Goal: Task Accomplishment & Management: Manage account settings

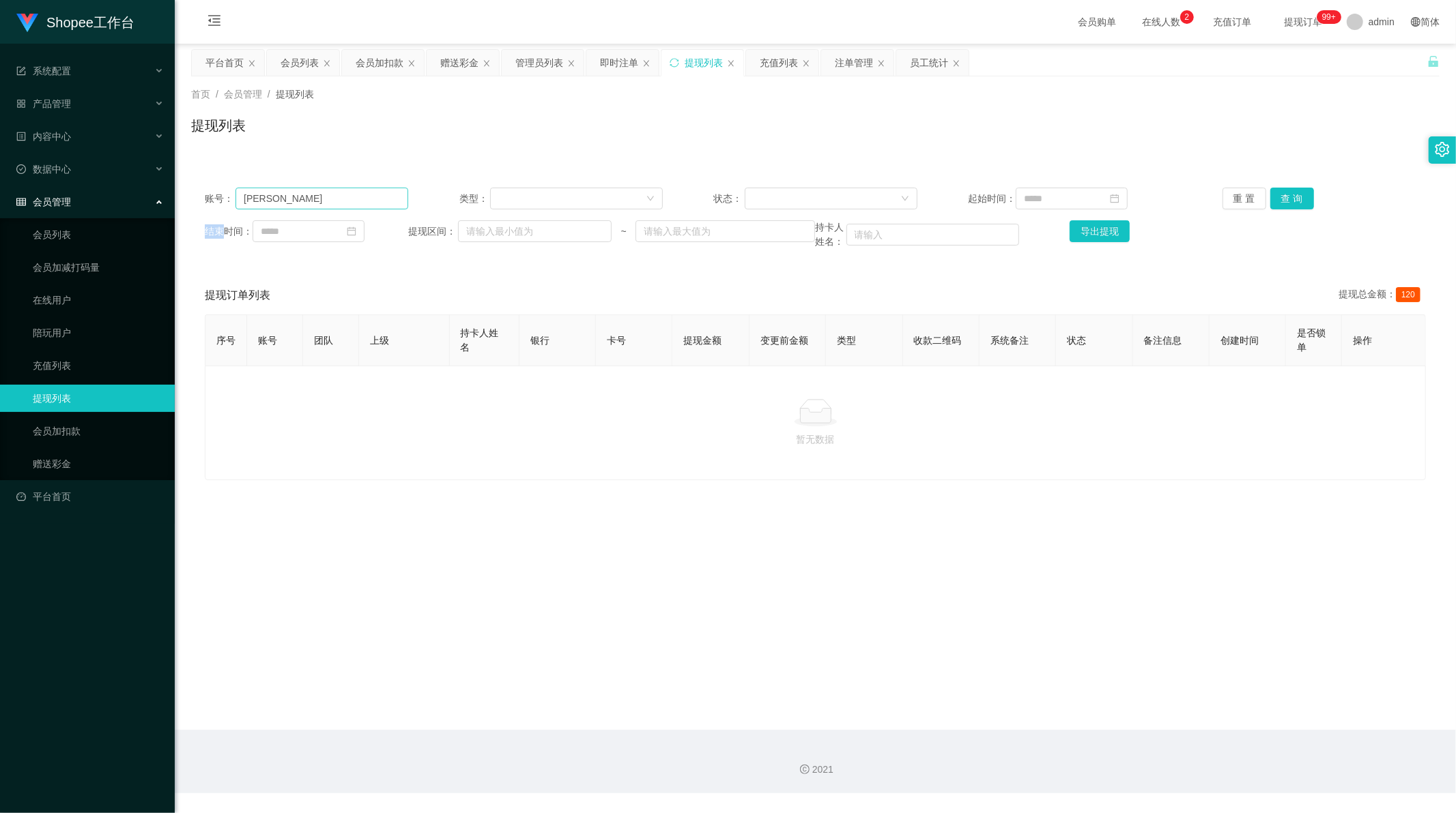
scroll to position [1, 0]
click at [305, 187] on input "[PERSON_NAME]" at bounding box center [322, 198] width 173 height 22
click at [304, 192] on input "[PERSON_NAME]" at bounding box center [322, 198] width 173 height 22
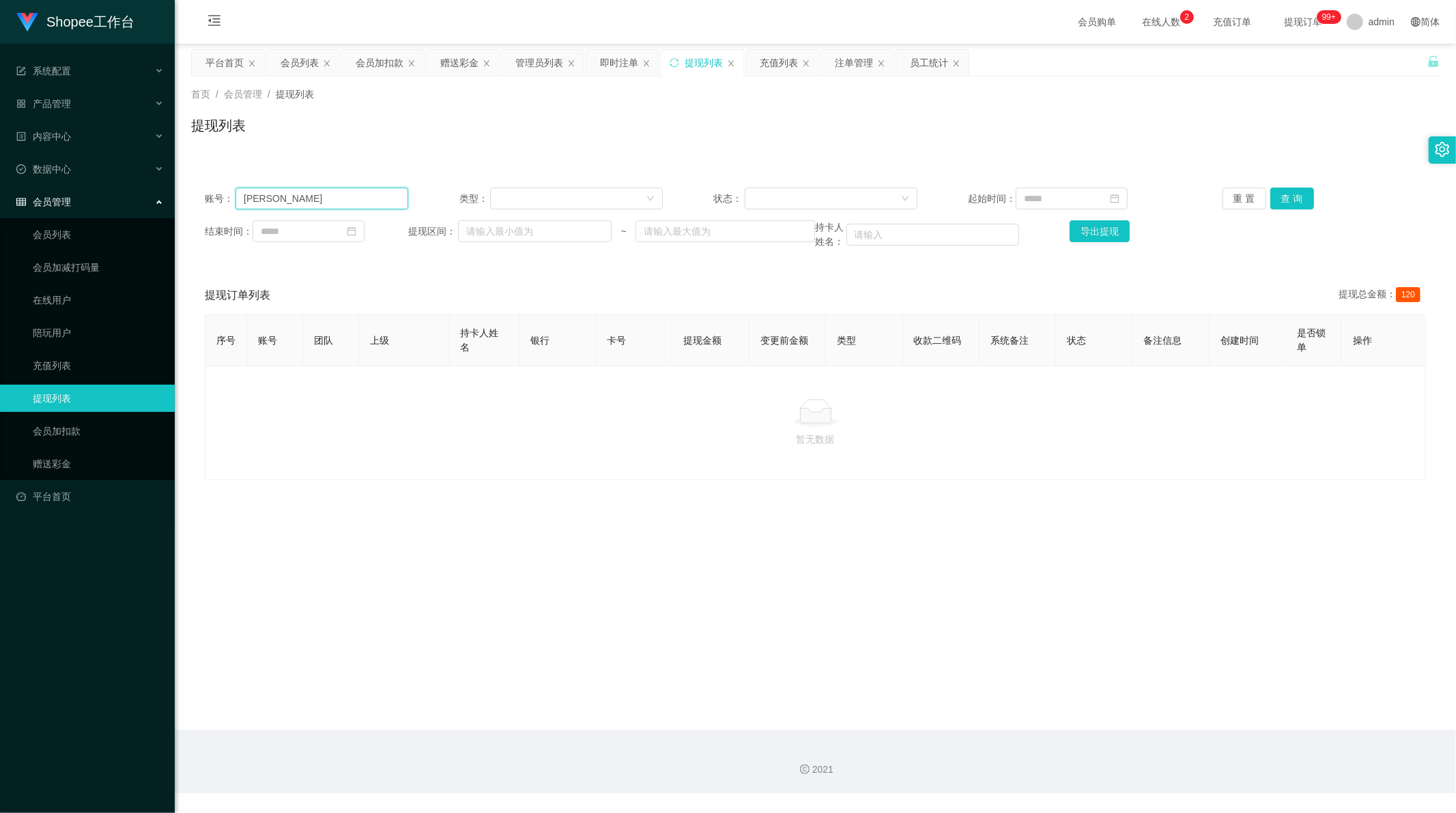
paste input "Siatkui"
type input "Siatkui"
click at [1273, 200] on button "查 询" at bounding box center [1292, 198] width 44 height 22
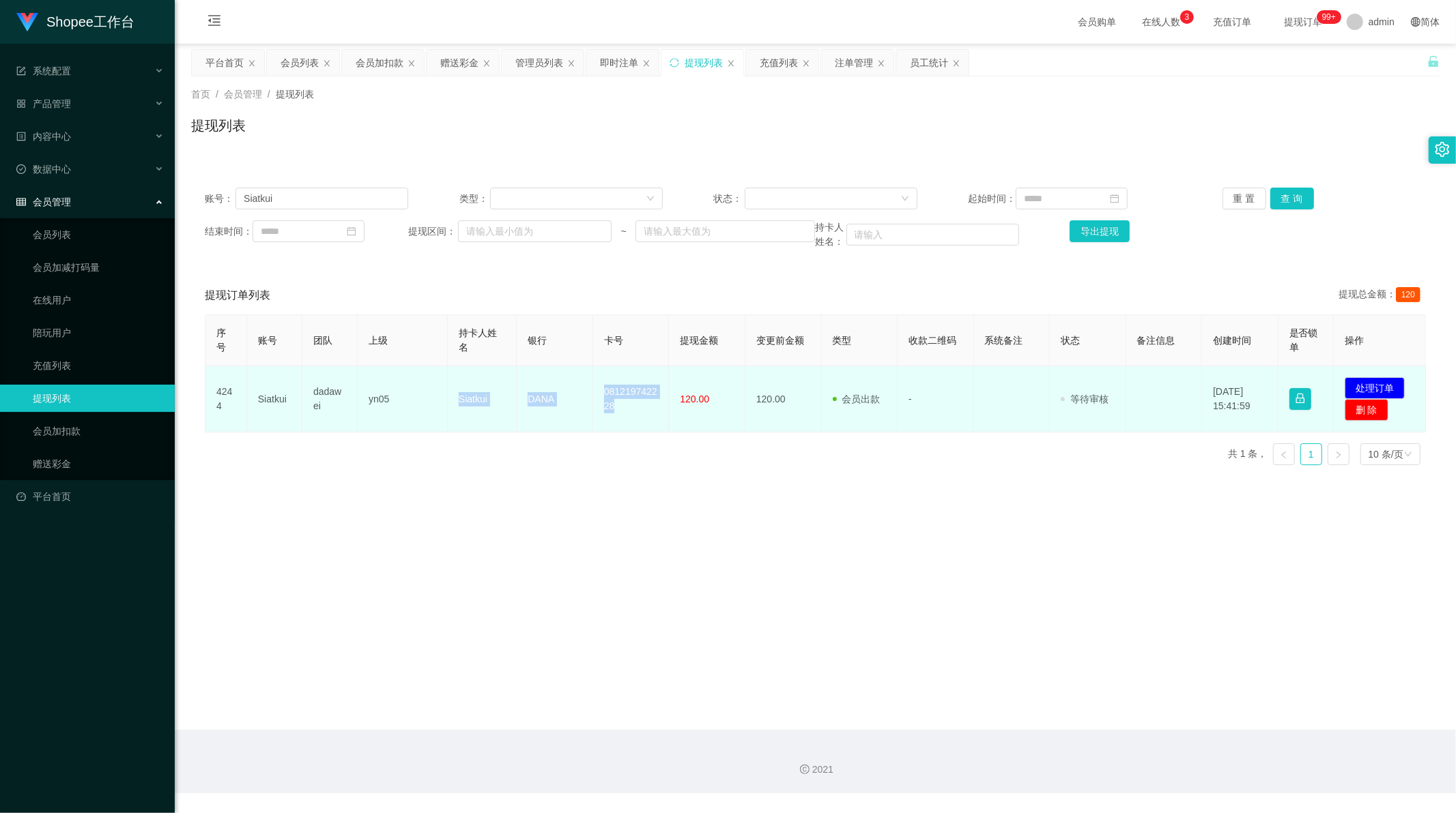
drag, startPoint x: 456, startPoint y: 399, endPoint x: 645, endPoint y: 403, distance: 189.0
click at [645, 403] on tr "4244 Siatkui dadawei yn05 Siatkui DANA 081219742228 120.00 120.00 会员出款 人工取款 - 审…" at bounding box center [816, 400] width 1221 height 66
copy tr "Siatkui DANA 081219742228"
click at [1371, 386] on button "处理订单" at bounding box center [1375, 388] width 60 height 22
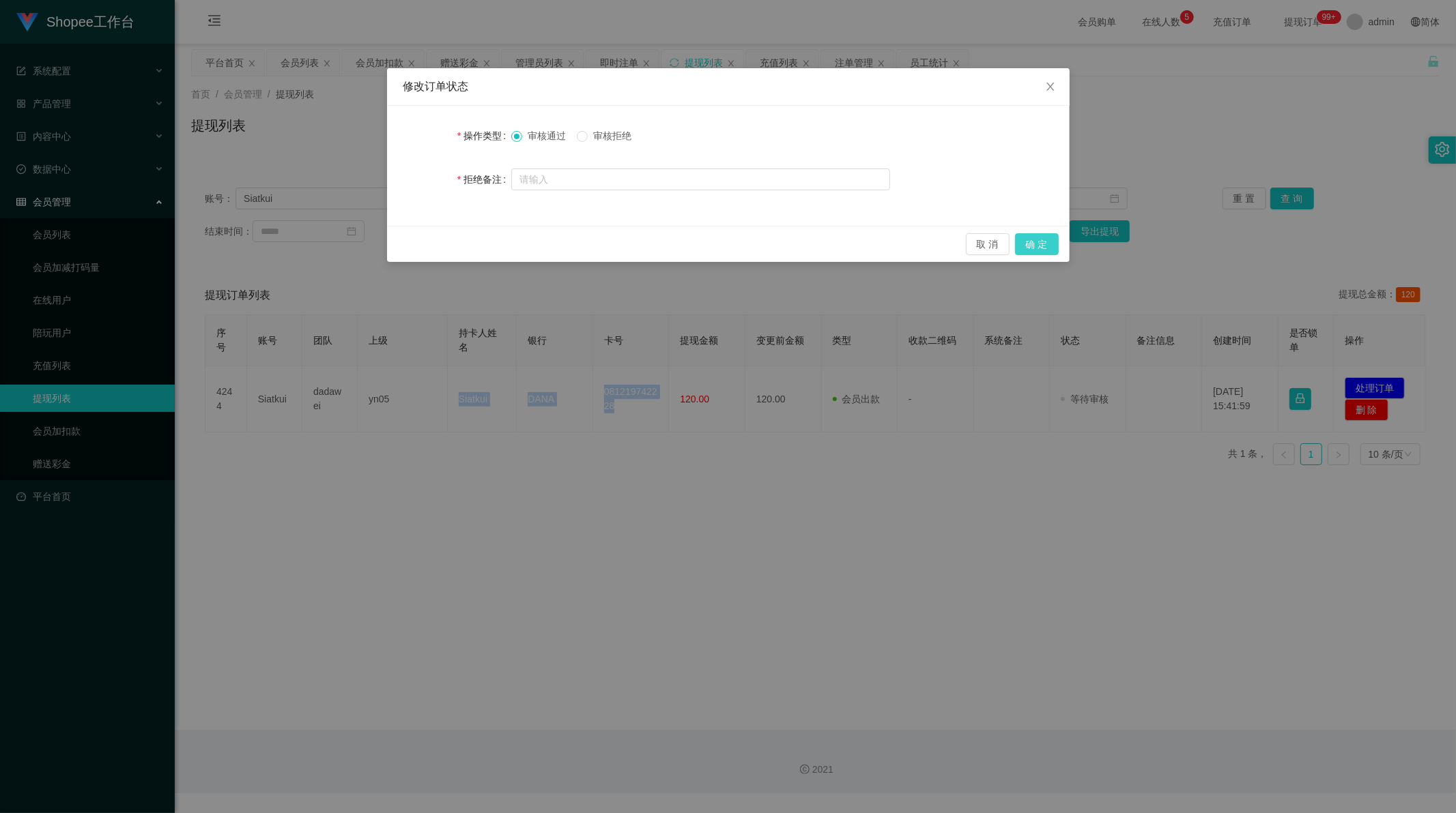
click at [1022, 239] on button "确 定" at bounding box center [1037, 244] width 44 height 22
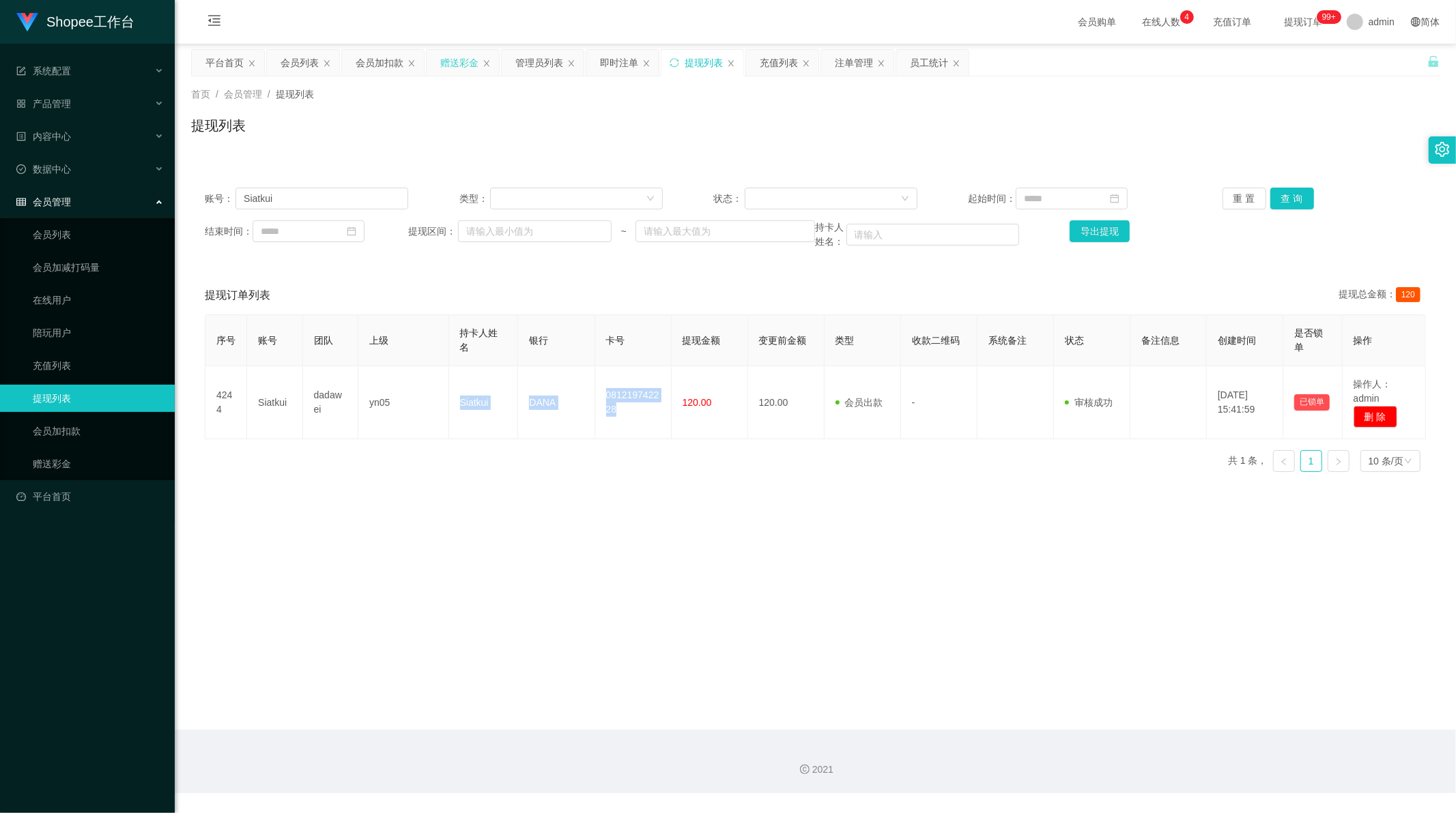
click at [447, 59] on div "赠送彩金" at bounding box center [459, 62] width 38 height 26
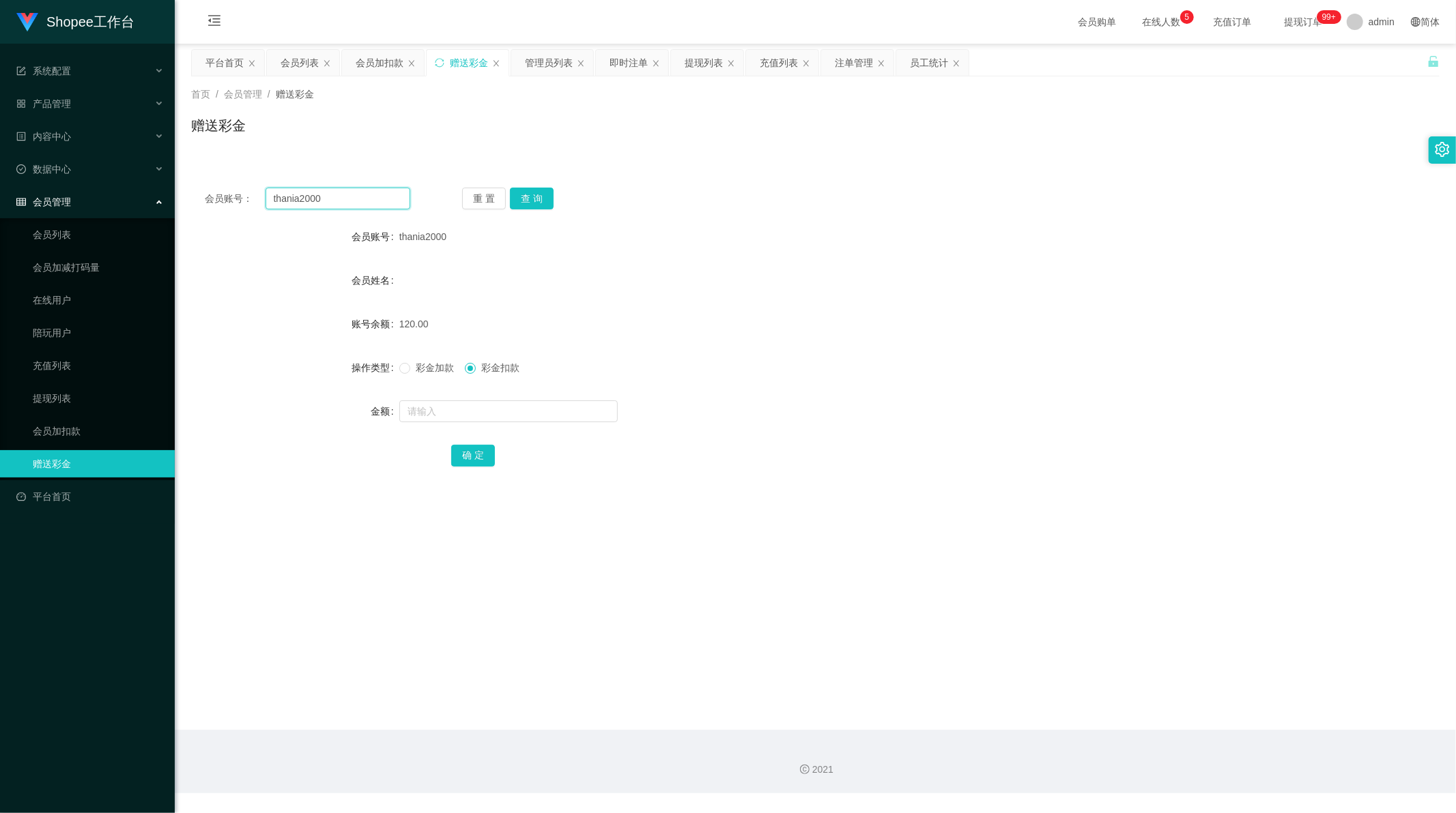
click at [316, 194] on input "thania2000" at bounding box center [338, 198] width 146 height 22
drag, startPoint x: 316, startPoint y: 194, endPoint x: 420, endPoint y: 185, distance: 104.4
click at [319, 194] on input "thania2000" at bounding box center [338, 198] width 146 height 22
paste input "081365322888"
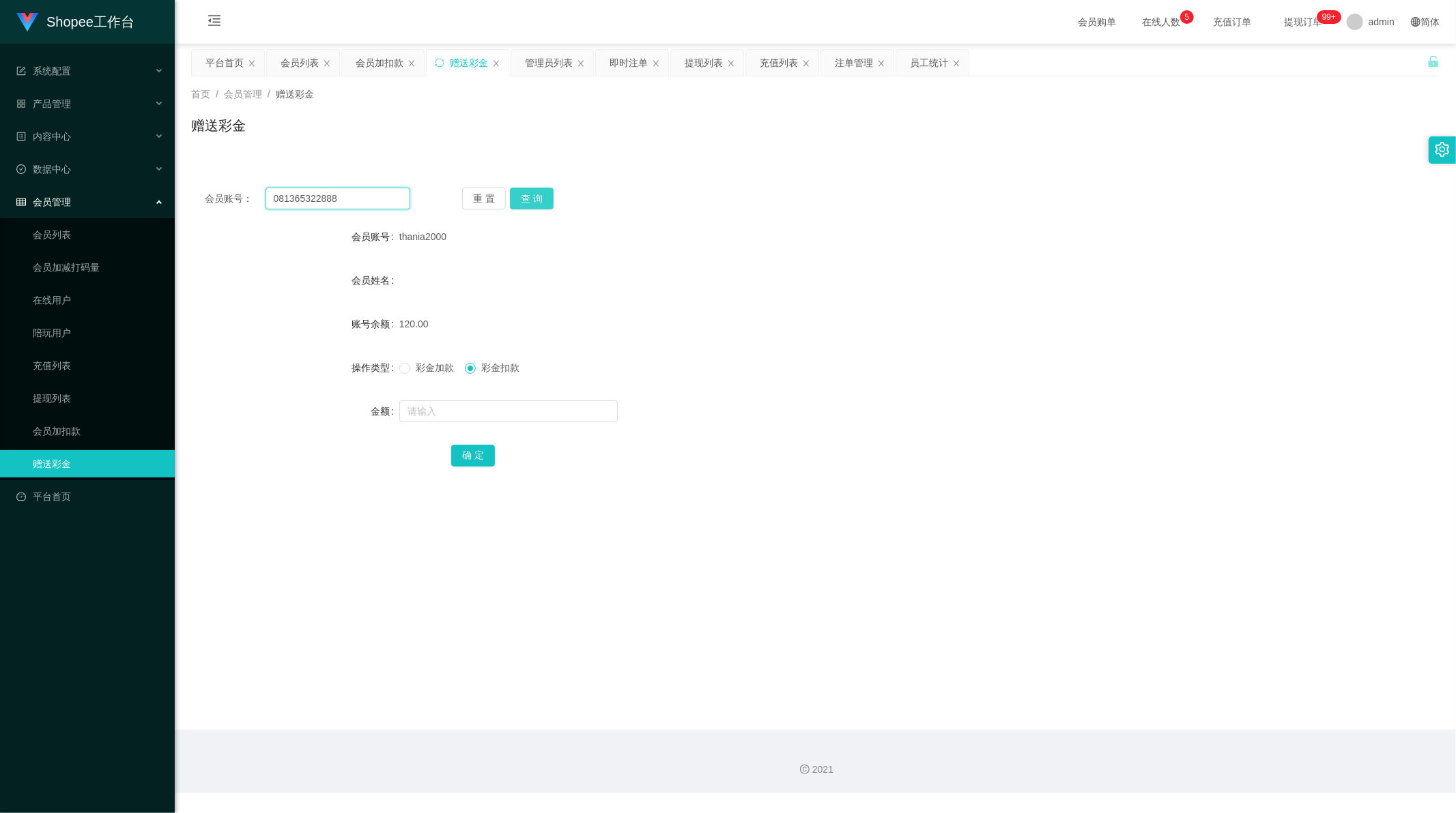
type input "081365322888"
click at [530, 198] on button "查 询" at bounding box center [531, 198] width 44 height 22
drag, startPoint x: 557, startPoint y: 525, endPoint x: 504, endPoint y: 465, distance: 80.1
click at [556, 524] on main "关闭左侧 关闭右侧 关闭其它 刷新页面 平台首页 会员列表 会员加扣款 赠送彩金 管理员列表 即时注单 提现列表 充值列表 注单管理 员工统计 首页 / 会员…" at bounding box center [815, 387] width 1282 height 686
click at [412, 321] on span "2650.00" at bounding box center [416, 324] width 34 height 11
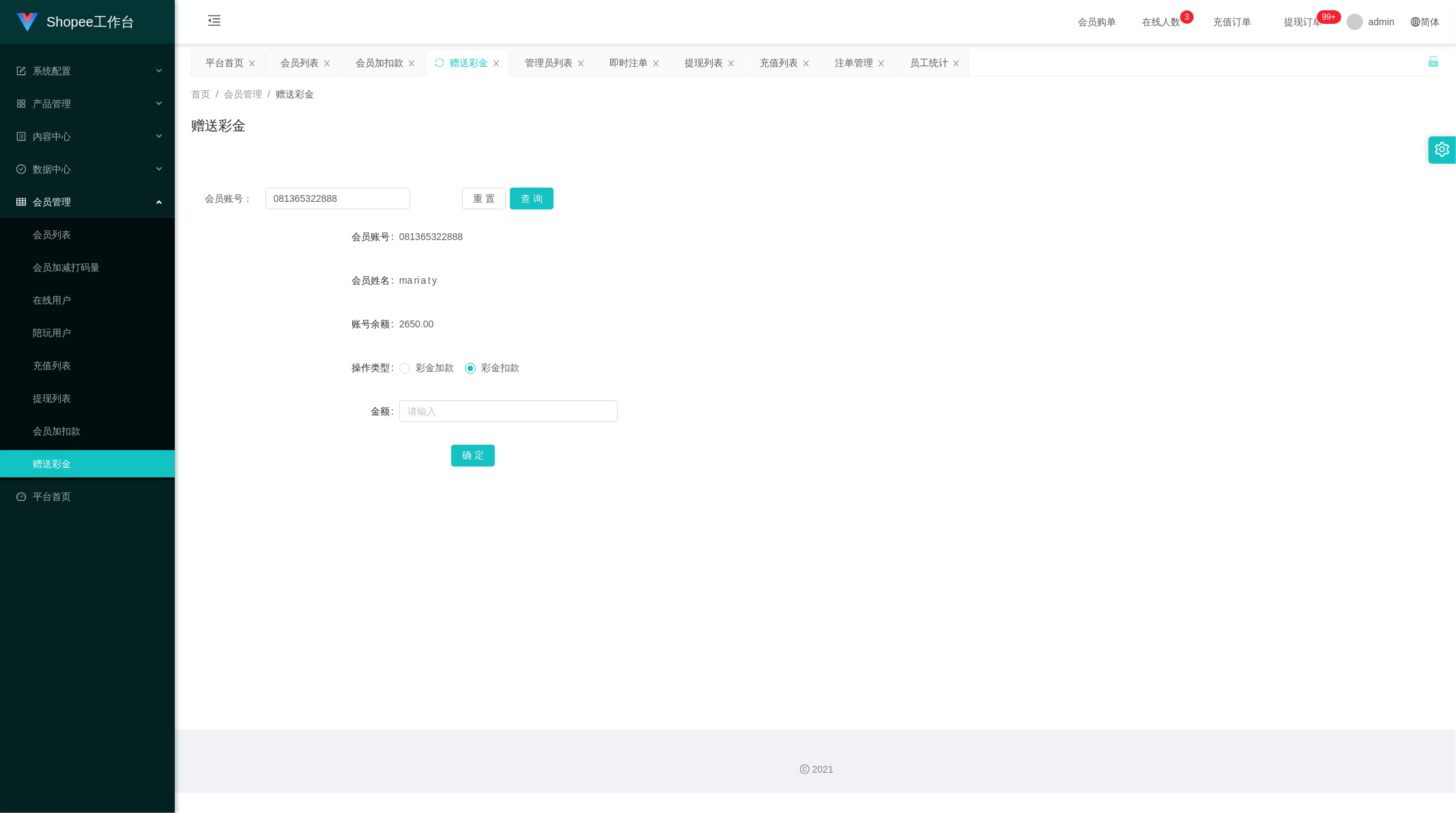
click at [412, 321] on span "2650.00" at bounding box center [416, 324] width 34 height 11
copy span "2650.00"
drag, startPoint x: 556, startPoint y: 293, endPoint x: 536, endPoint y: 298, distance: 20.6
click at [556, 293] on div "ma ri a t y" at bounding box center [763, 281] width 728 height 27
drag, startPoint x: 442, startPoint y: 420, endPoint x: 437, endPoint y: 413, distance: 8.6
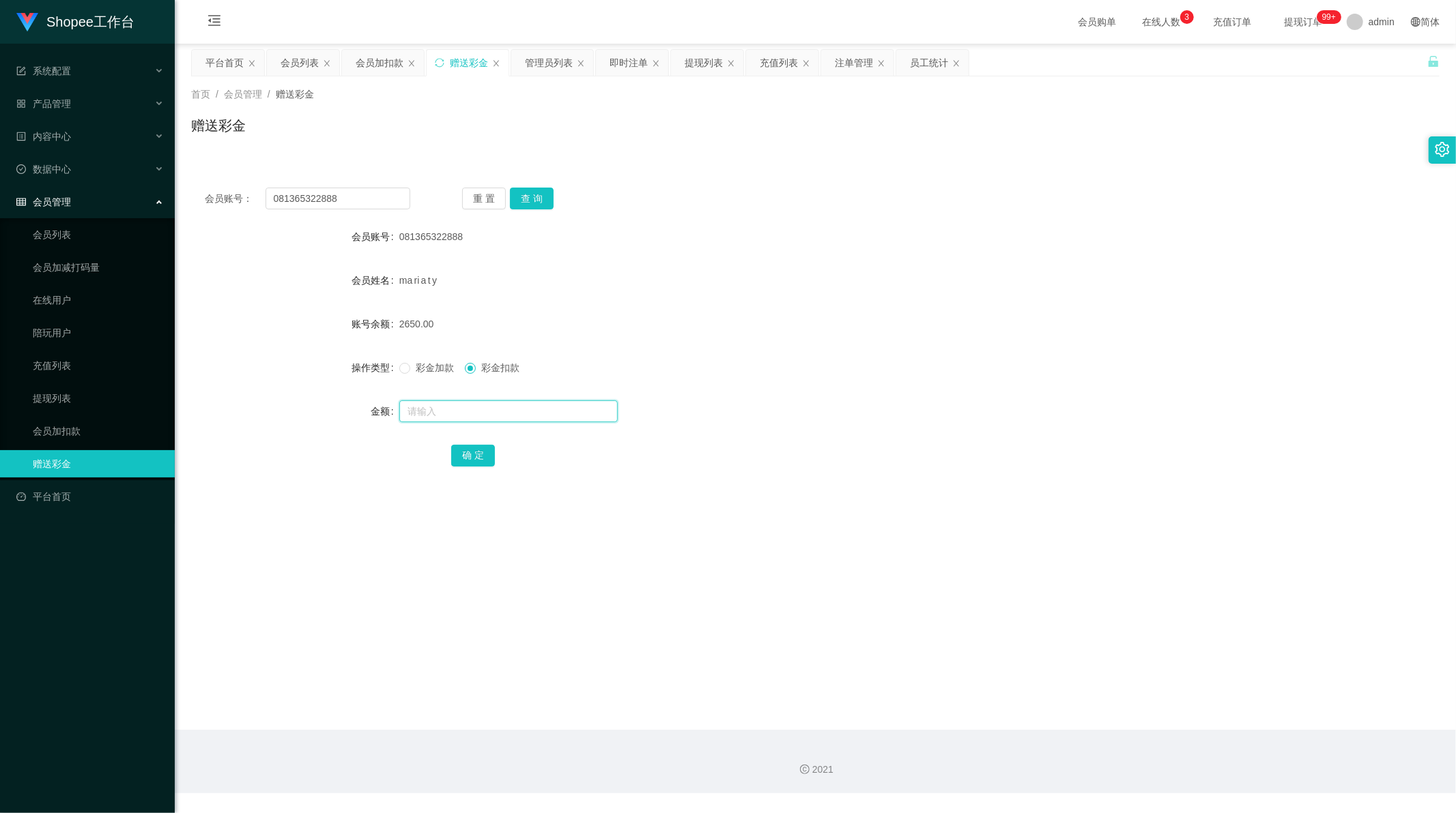
click at [442, 420] on input "text" at bounding box center [508, 411] width 218 height 22
paste input "6200"
type input "6200"
drag, startPoint x: 460, startPoint y: 458, endPoint x: 480, endPoint y: 457, distance: 20.0
click at [459, 458] on button "确 定" at bounding box center [472, 456] width 44 height 22
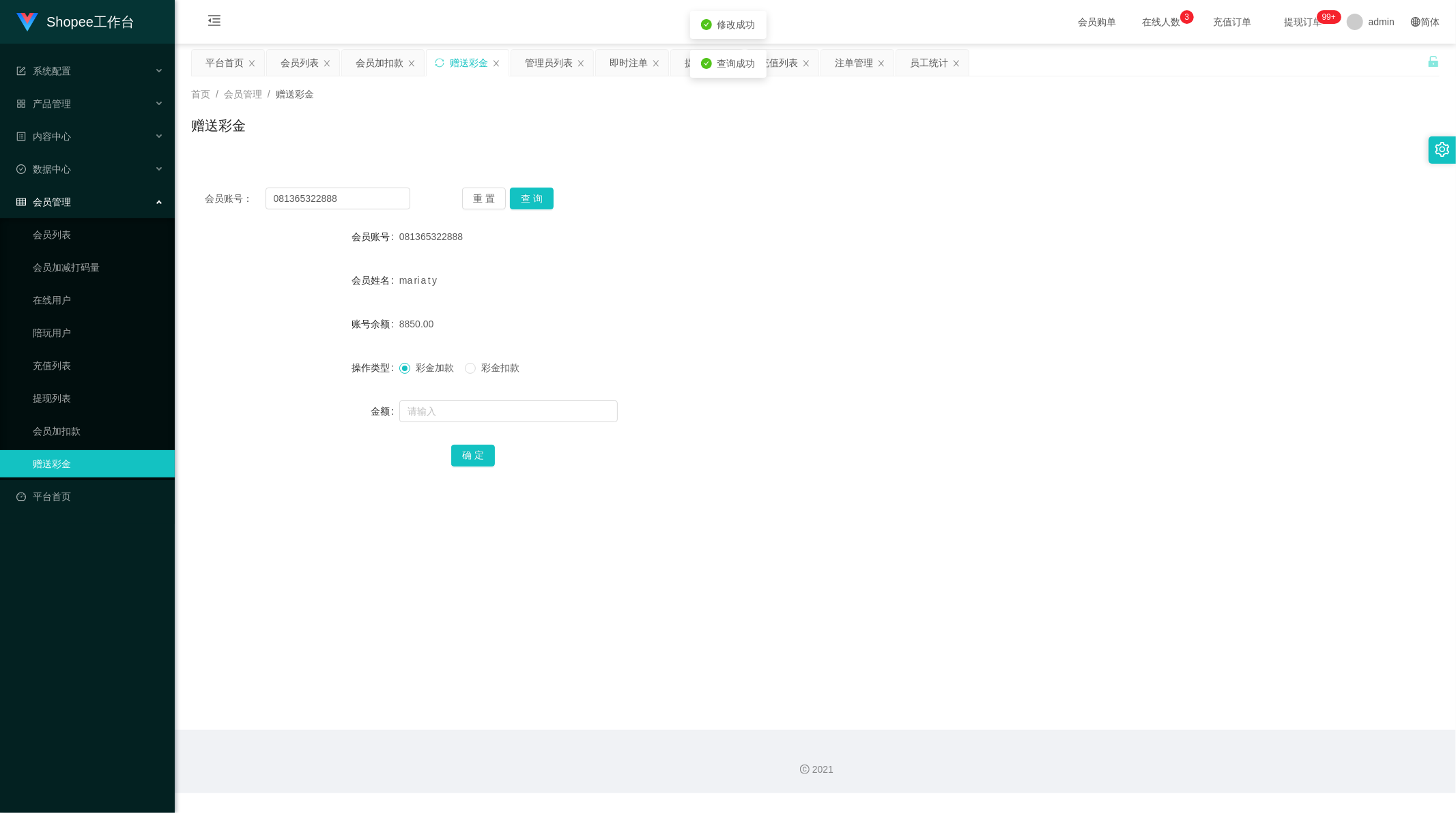
click at [619, 589] on main "关闭左侧 关闭右侧 关闭其它 刷新页面 平台首页 会员列表 会员加扣款 赠送彩金 管理员列表 即时注单 提现列表 充值列表 注单管理 员工统计 首页 / 会员…" at bounding box center [815, 387] width 1282 height 686
click at [695, 62] on div "提现列表" at bounding box center [704, 62] width 38 height 26
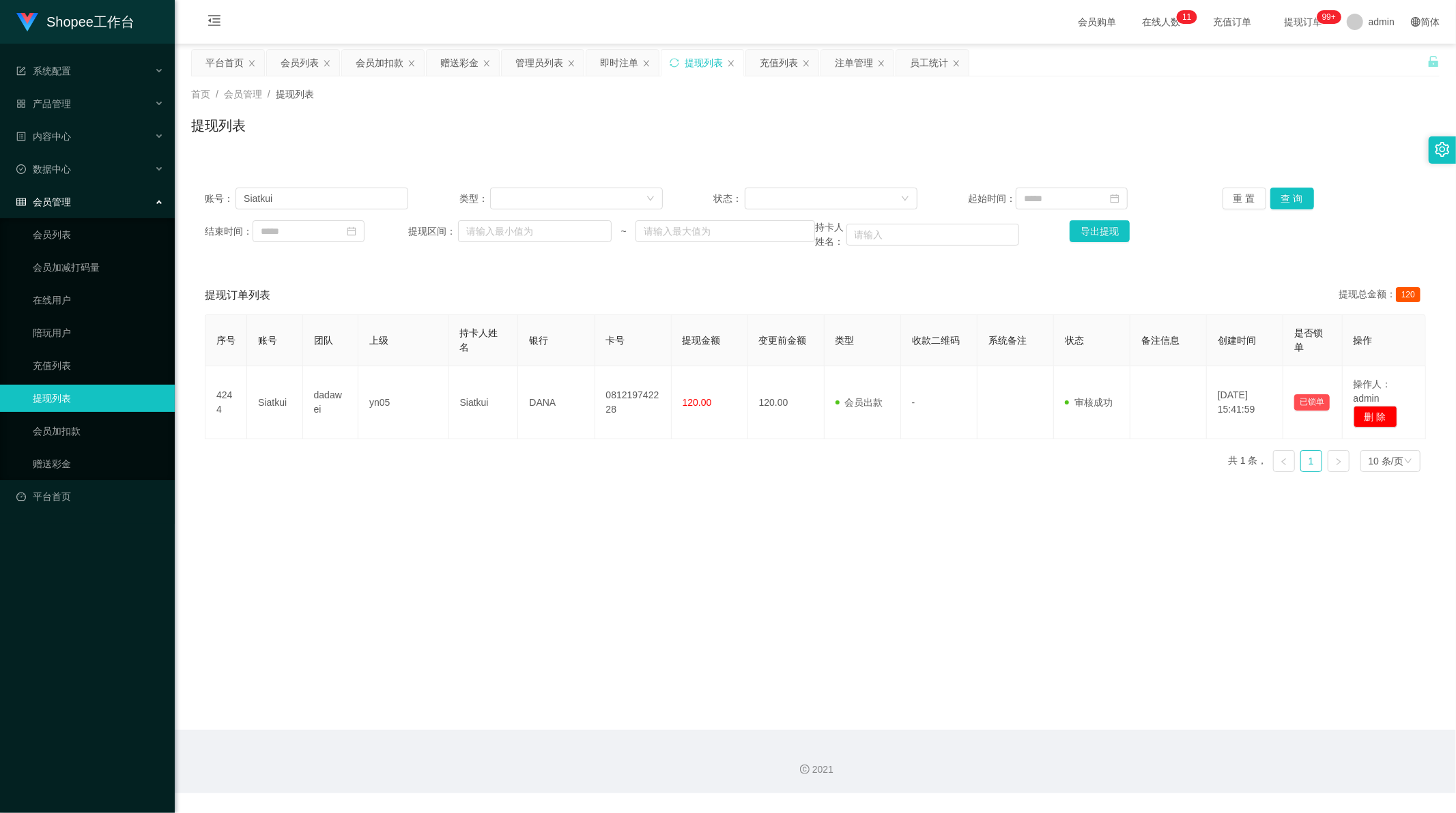
click at [319, 183] on div "账号： Siatkui 类型： 状态： 起始时间： 重 置 查 询 结束时间： 提现区间： ~ 持卡人姓名： 导出提现" at bounding box center [815, 218] width 1249 height 89
click at [314, 194] on input "Siatkui" at bounding box center [322, 198] width 173 height 22
paste input "didiidza"
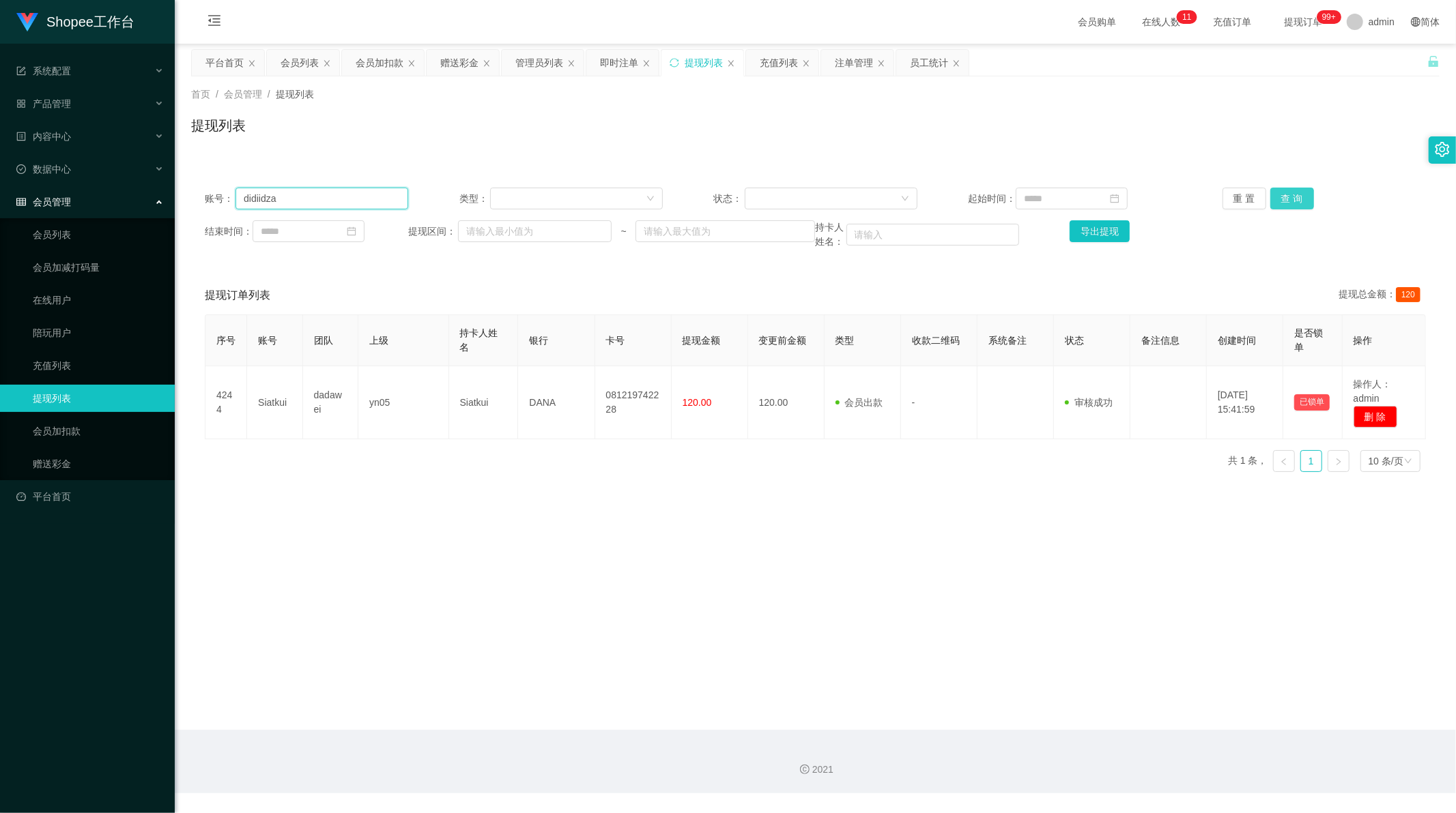
type input "didiidza"
click at [1296, 201] on button "查 询" at bounding box center [1292, 198] width 44 height 22
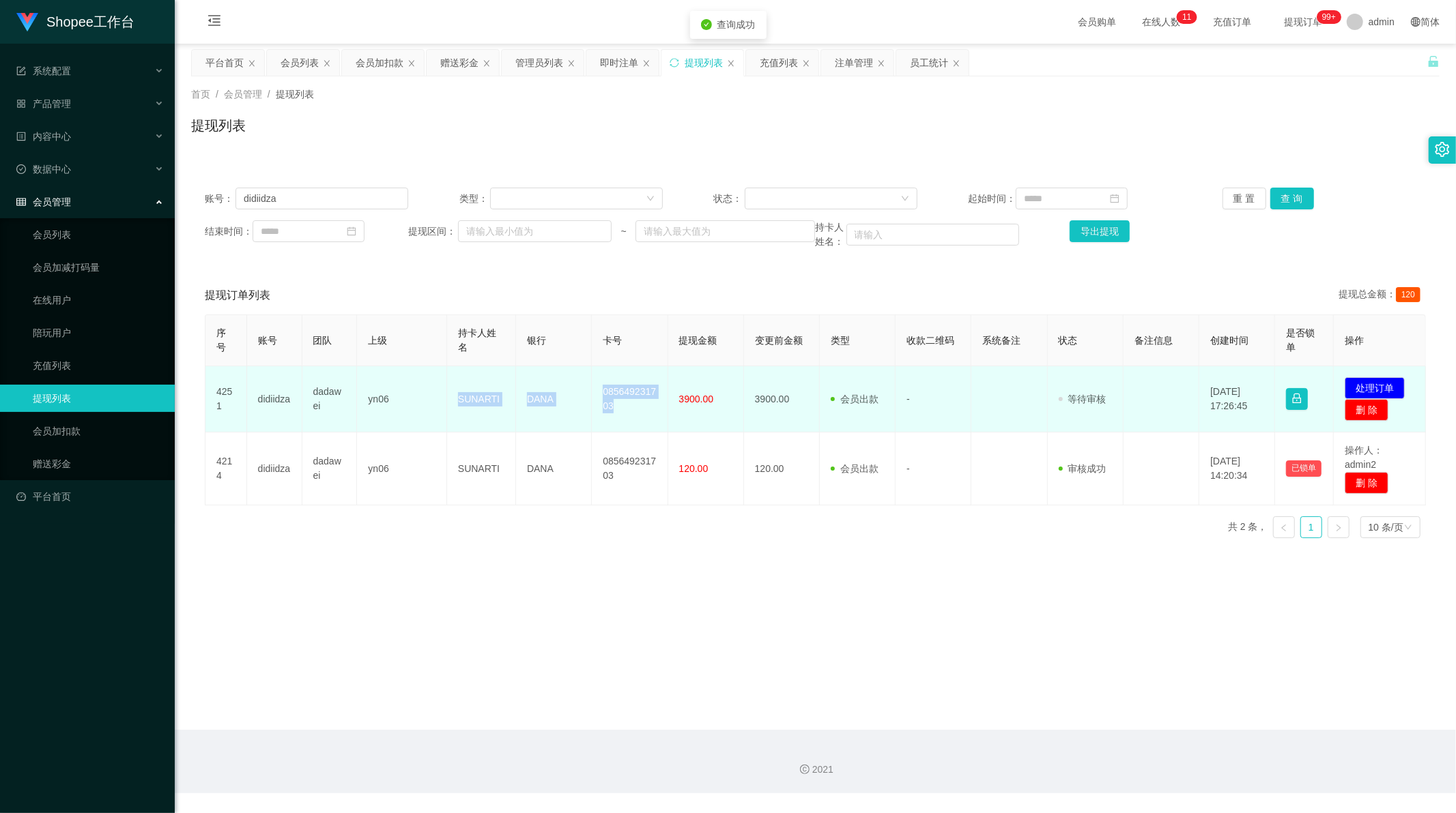
drag, startPoint x: 451, startPoint y: 403, endPoint x: 653, endPoint y: 400, distance: 202.0
click at [653, 400] on tr "4251 didiidza dadawei yn06 SUNARTI DANA 085649231703 3900.00 3900.00 会员出款 人工取款 …" at bounding box center [816, 400] width 1221 height 66
copy tr "SUNARTI DANA 085649231703"
click at [1375, 386] on button "处理订单" at bounding box center [1375, 388] width 60 height 22
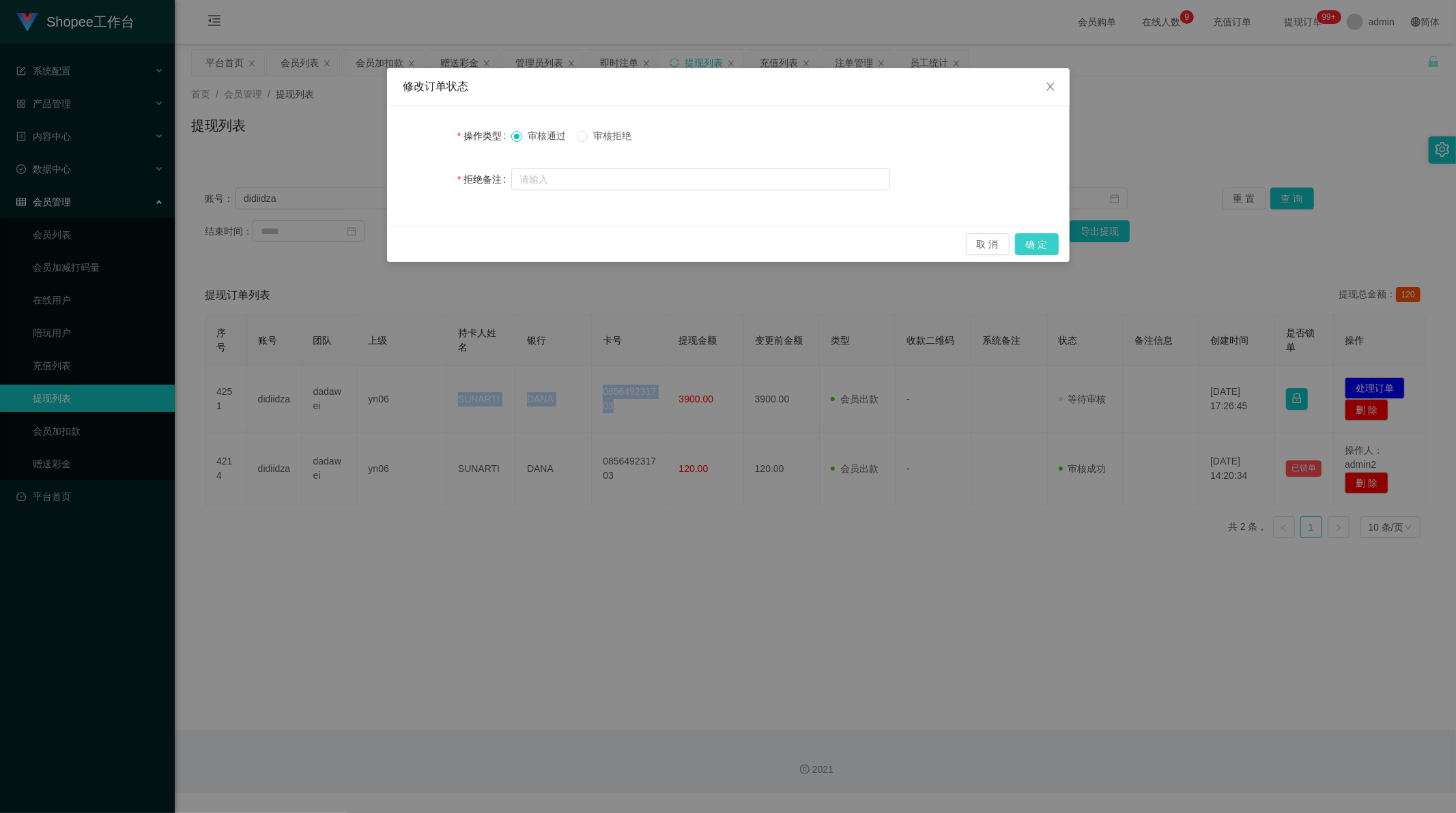
click at [1043, 245] on button "确 定" at bounding box center [1037, 244] width 44 height 22
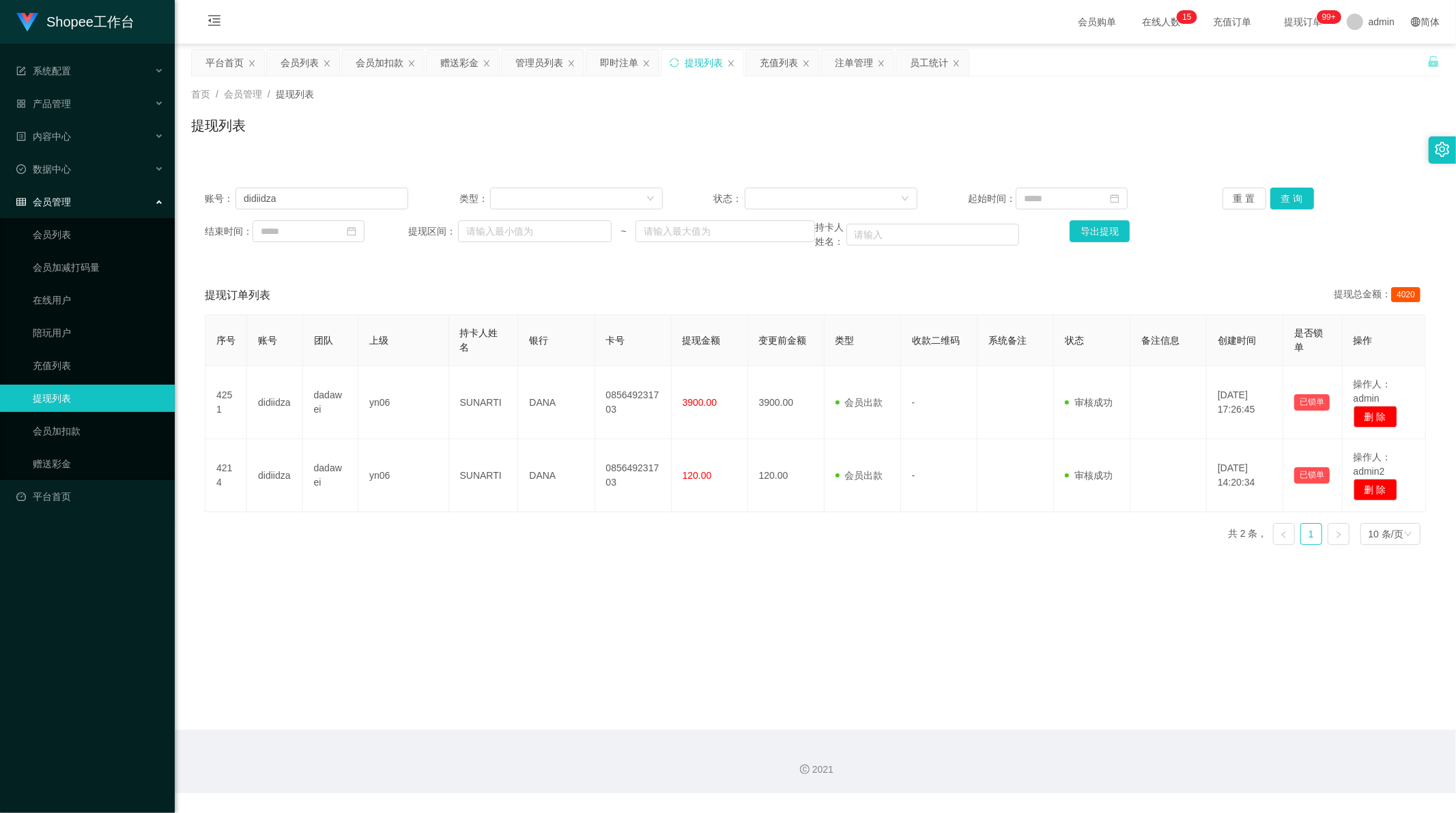
click at [401, 110] on div "首页 / 会员管理 / 提现列表 / 提现列表" at bounding box center [815, 117] width 1249 height 60
click at [383, 62] on div "会员加扣款" at bounding box center [379, 62] width 48 height 26
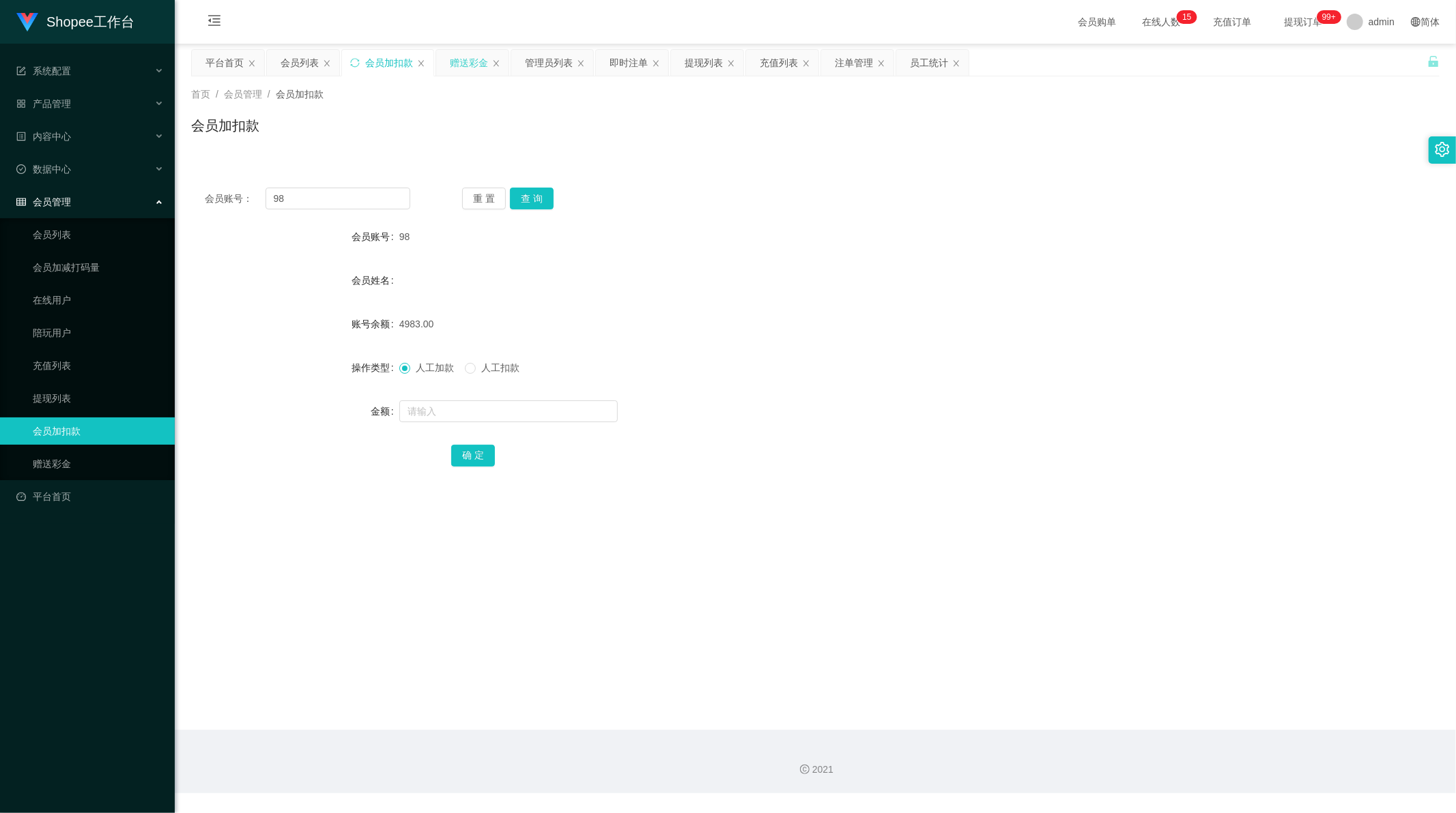
click at [465, 63] on div "赠送彩金" at bounding box center [469, 62] width 38 height 26
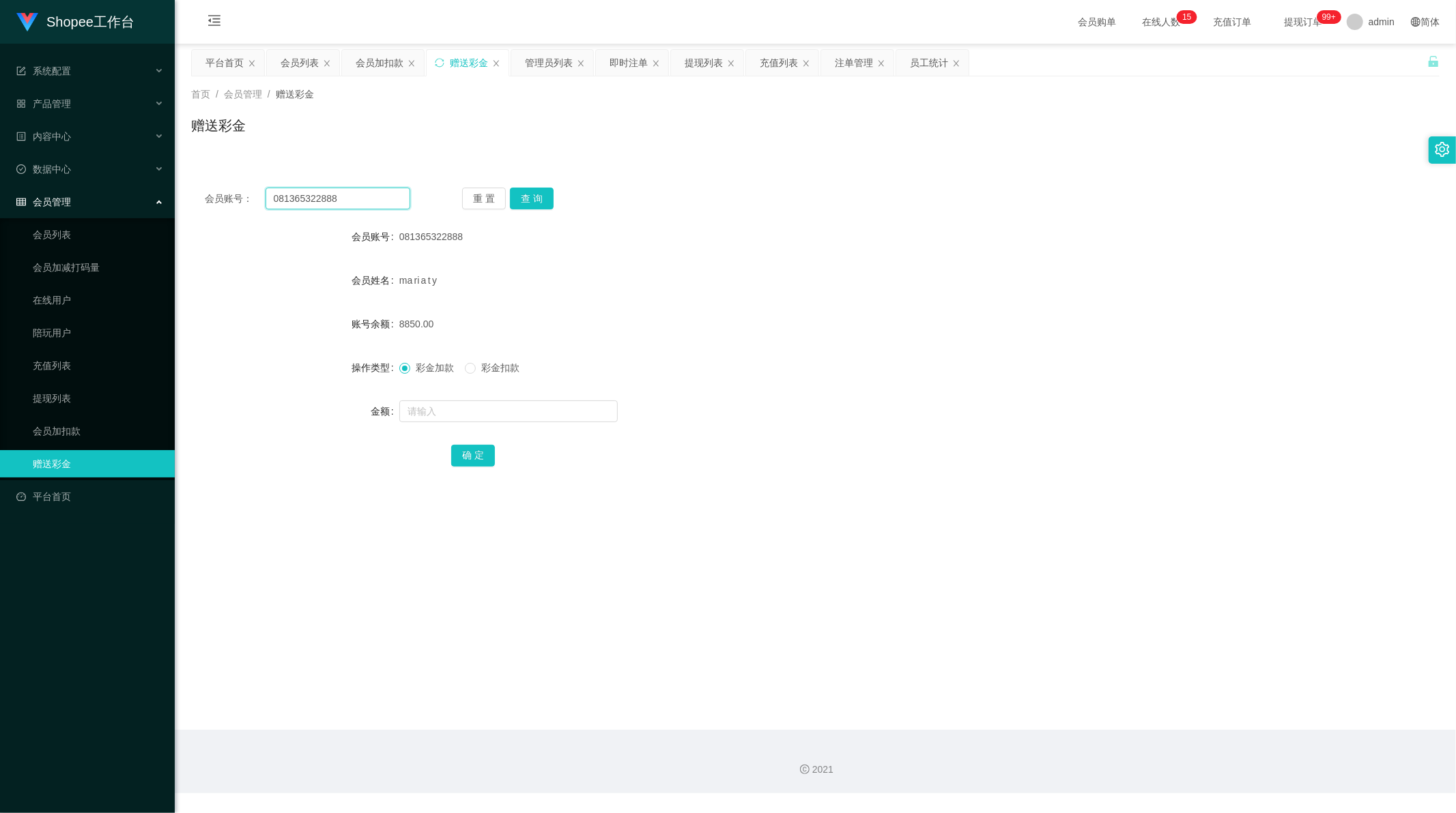
click at [345, 201] on input "081365322888" at bounding box center [338, 198] width 146 height 22
paste input "thania2000"
type input "thania2000"
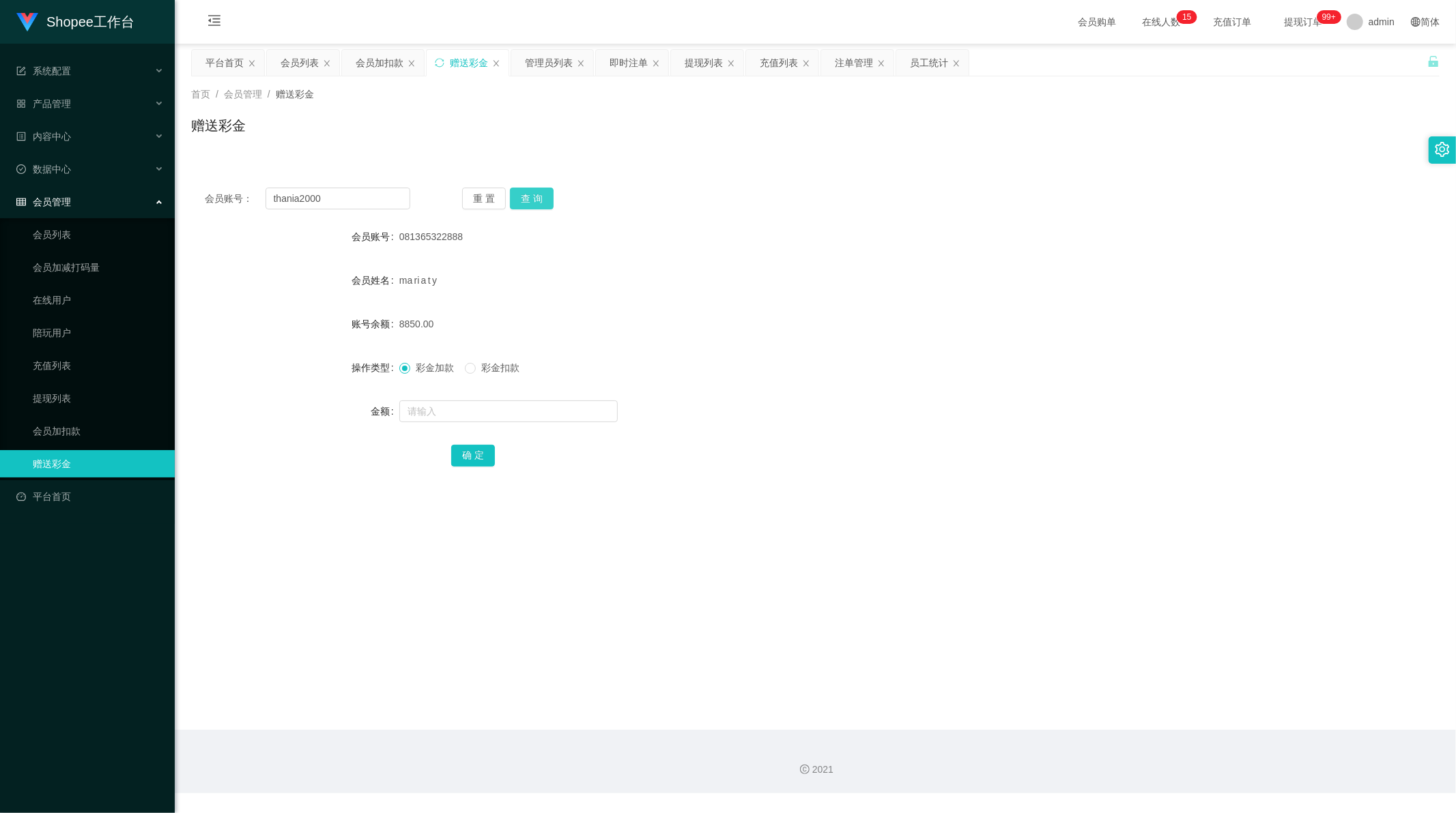
drag, startPoint x: 531, startPoint y: 198, endPoint x: 531, endPoint y: 210, distance: 12.0
click at [531, 198] on button "查 询" at bounding box center [531, 198] width 44 height 22
click at [442, 411] on input "text" at bounding box center [508, 411] width 218 height 22
type input "100"
click at [460, 459] on button "确 定" at bounding box center [472, 456] width 44 height 22
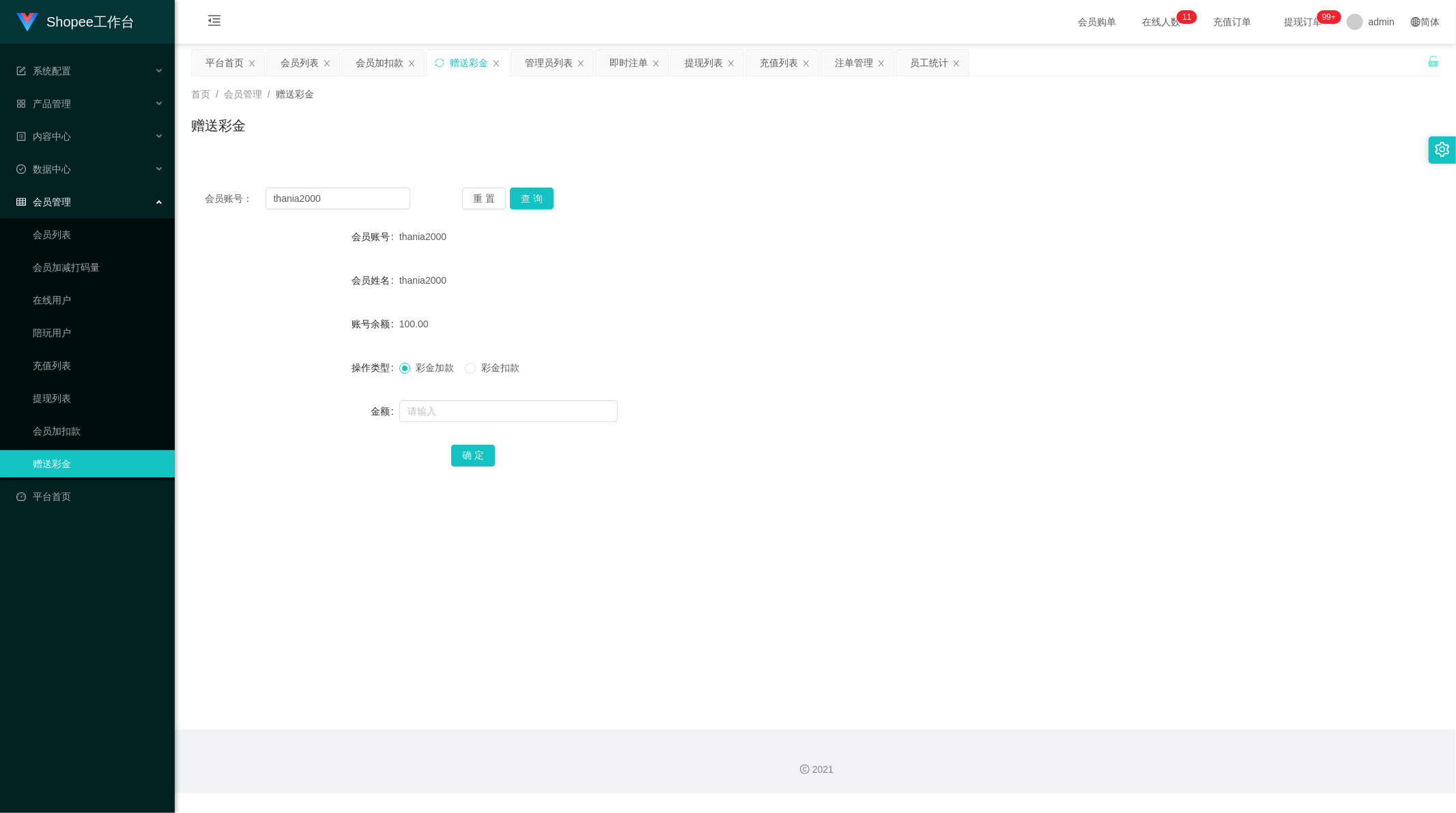
click at [683, 202] on div "会员账号： thania2000 重 置 查 询" at bounding box center [815, 198] width 1249 height 22
click at [317, 200] on input "thania2000" at bounding box center [338, 198] width 146 height 22
click at [376, 66] on div "会员加扣款" at bounding box center [379, 62] width 48 height 26
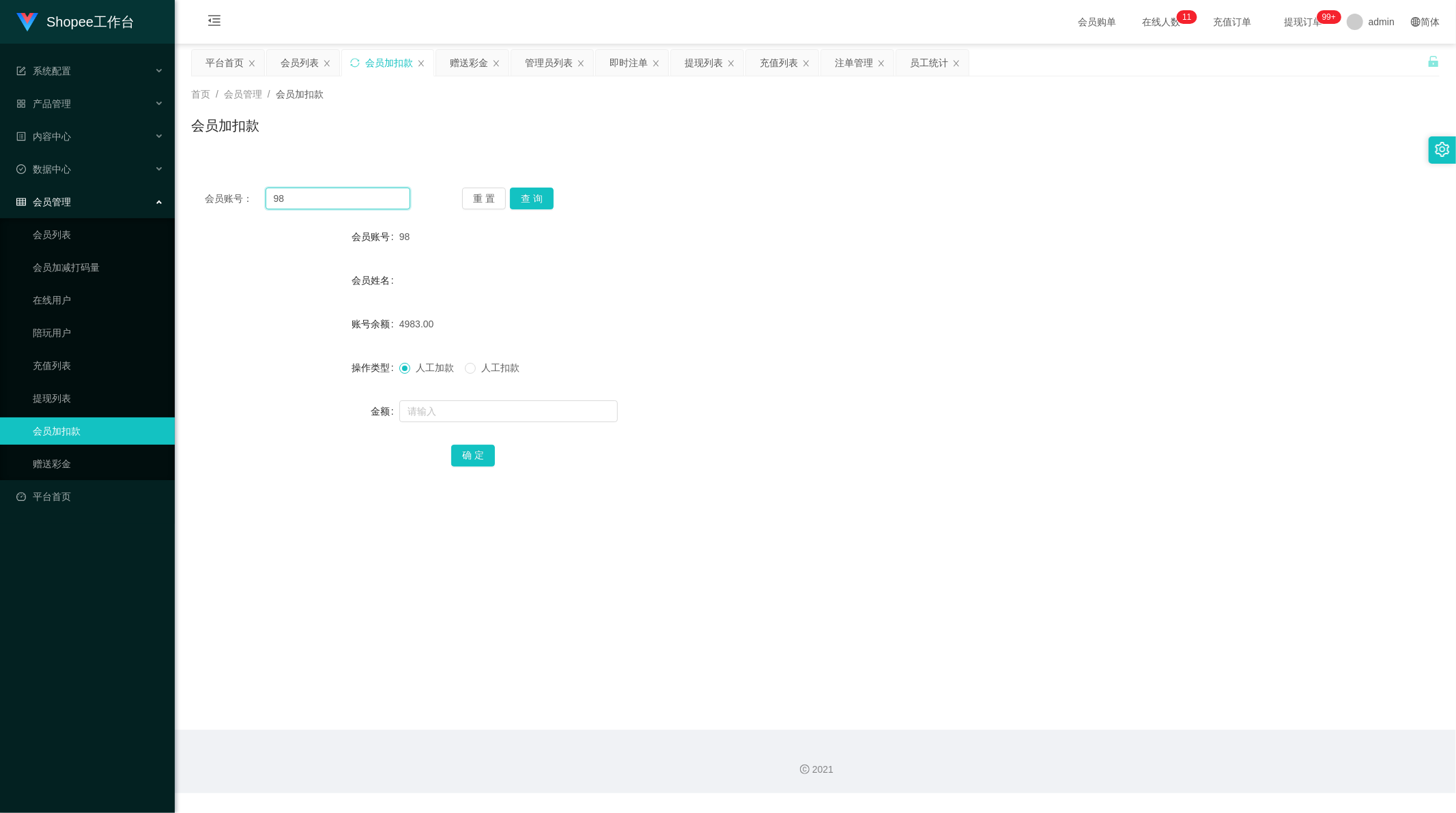
click at [335, 199] on input "98" at bounding box center [338, 198] width 146 height 22
click at [538, 201] on button "查 询" at bounding box center [531, 198] width 44 height 22
click at [457, 404] on input "text" at bounding box center [508, 411] width 218 height 22
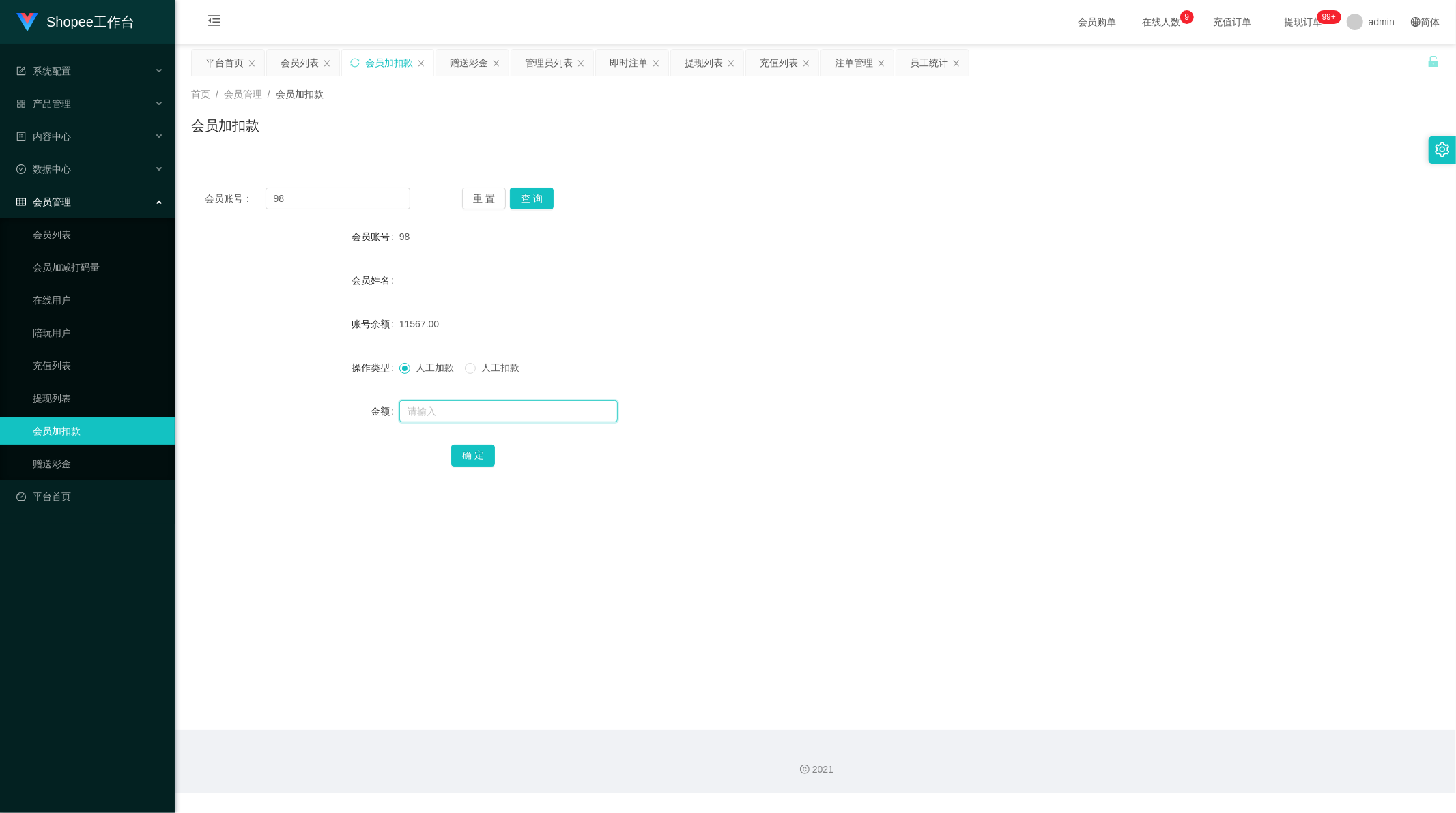
paste input "13"
type input "13"
click at [472, 456] on button "确 定" at bounding box center [472, 456] width 44 height 22
drag, startPoint x: 660, startPoint y: 3, endPoint x: 1281, endPoint y: 786, distance: 999.4
click at [1281, 786] on div "2021" at bounding box center [815, 761] width 1282 height 63
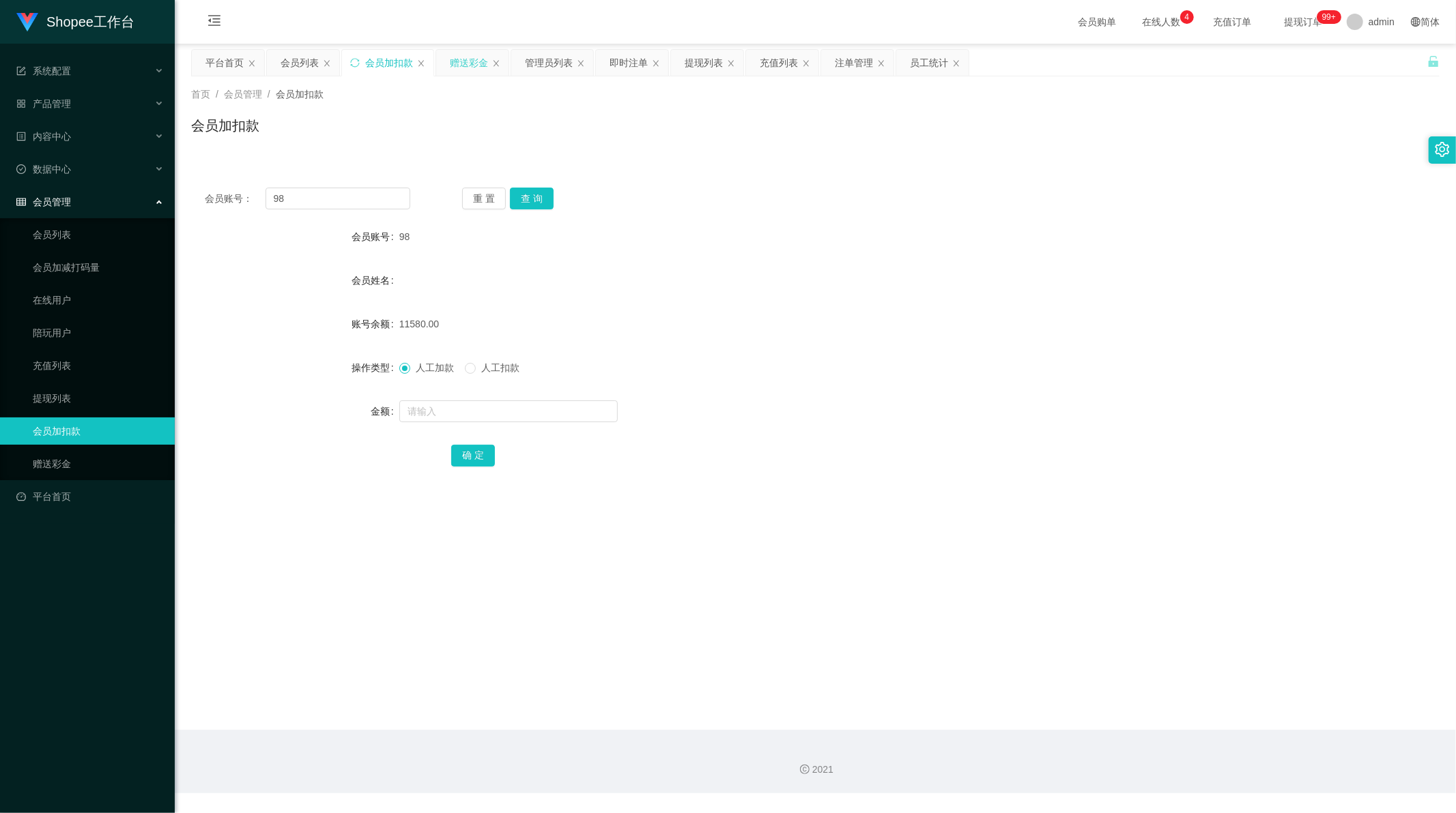
click at [477, 62] on div "赠送彩金" at bounding box center [469, 62] width 38 height 26
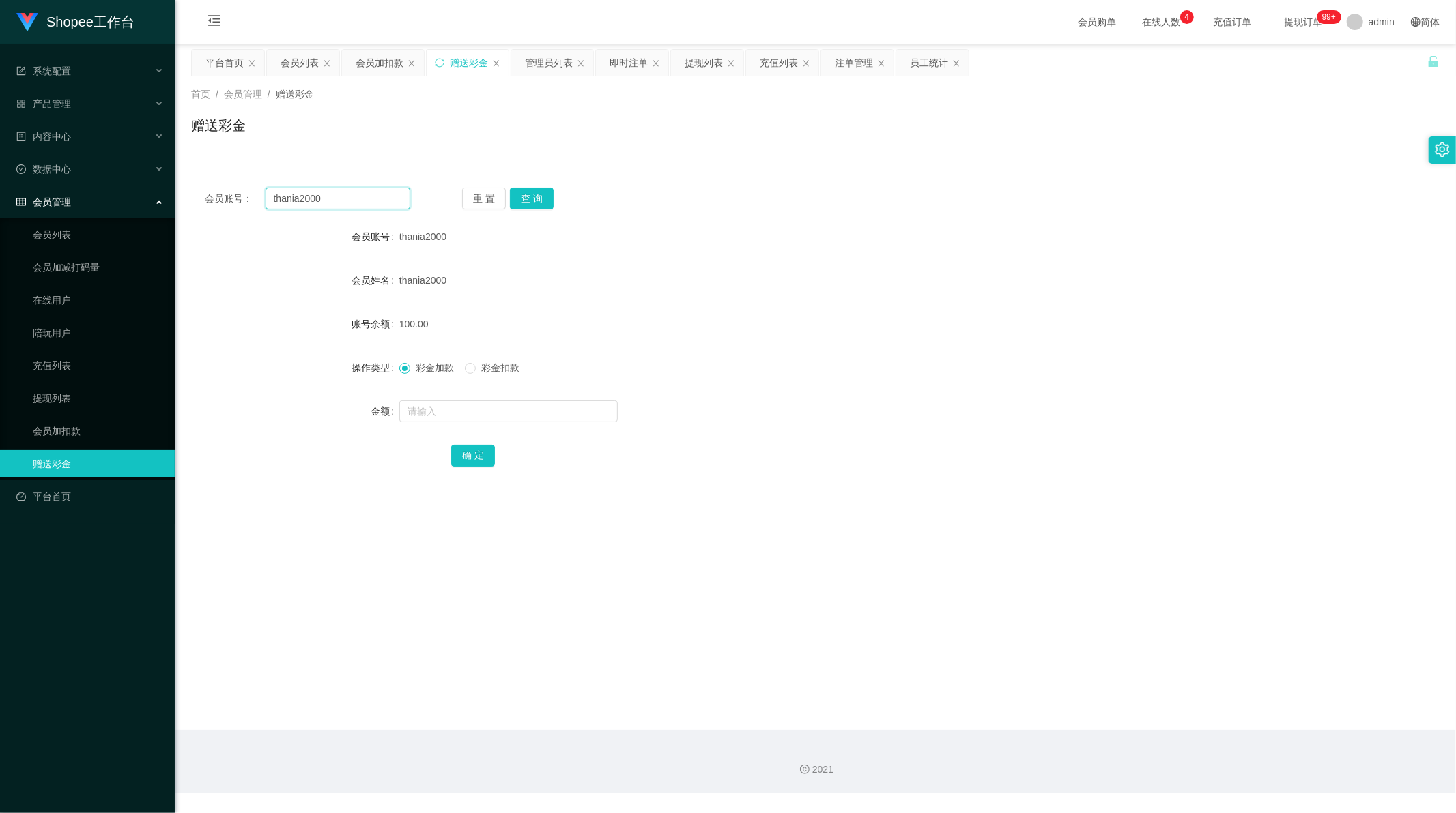
click at [355, 196] on input "thania2000" at bounding box center [338, 198] width 146 height 22
paste input "088707004704"
type input "088707004704"
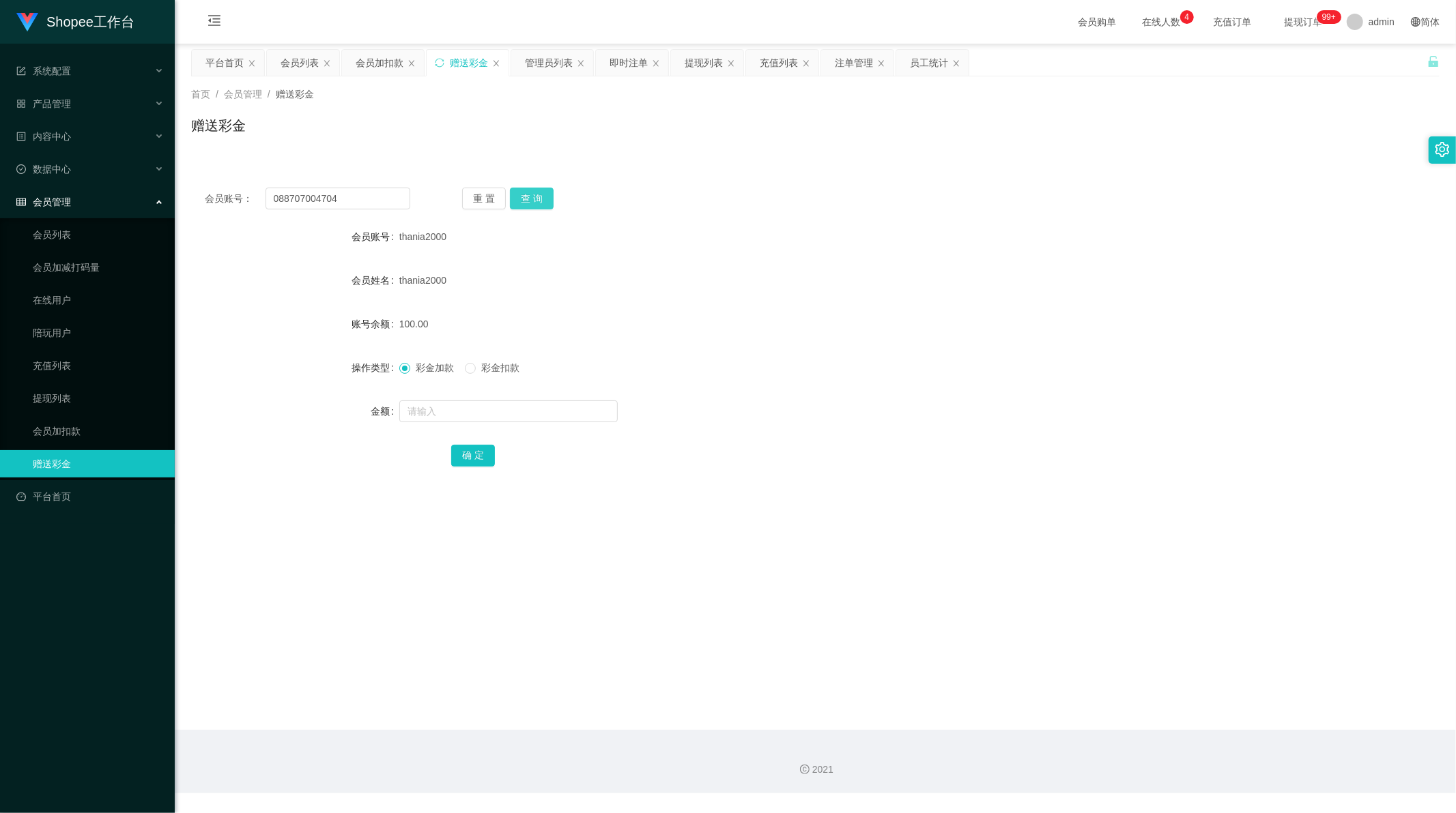
click at [519, 199] on button "查 询" at bounding box center [531, 198] width 44 height 22
click at [446, 408] on input "text" at bounding box center [508, 411] width 218 height 22
type input "500"
click at [463, 461] on button "确 定" at bounding box center [472, 456] width 44 height 22
click at [1109, 798] on div "Shopee工作台 系统配置 系统配置列表 管理员列表 管理员分组 支付通道 产品管理 产品列表 产品预设列表 开奖记录 注单管理 即时注单 内容中心 站内信…" at bounding box center [728, 406] width 1456 height 813
